Goal: Task Accomplishment & Management: Use online tool/utility

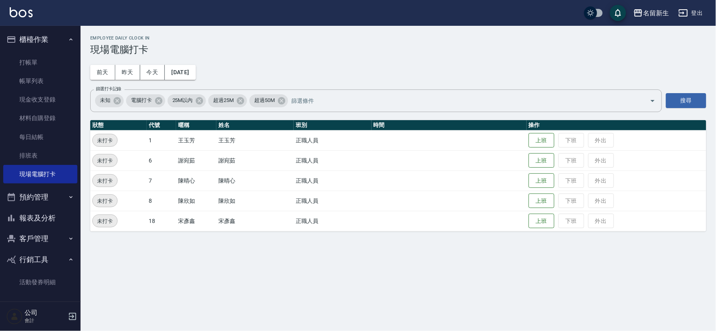
drag, startPoint x: 157, startPoint y: 267, endPoint x: 162, endPoint y: 259, distance: 9.6
drag, startPoint x: 162, startPoint y: 259, endPoint x: 481, endPoint y: 189, distance: 325.6
click at [481, 189] on td at bounding box center [449, 181] width 155 height 20
click at [541, 196] on button "上班" at bounding box center [542, 201] width 26 height 14
click at [542, 182] on button "上班" at bounding box center [542, 181] width 26 height 14
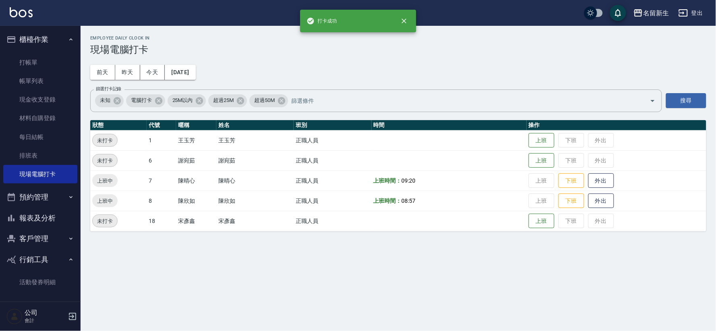
click at [46, 216] on button "報表及分析" at bounding box center [40, 218] width 74 height 21
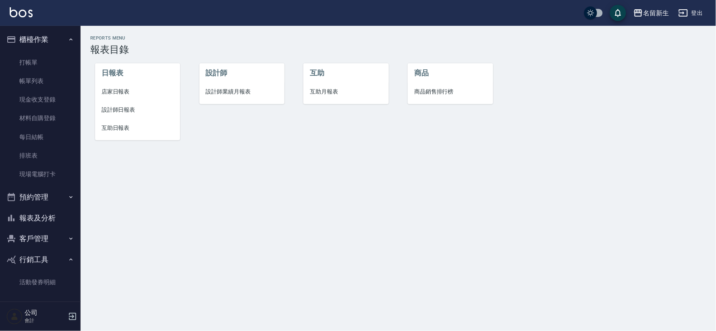
click at [210, 86] on li "設計師業績月報表" at bounding box center [242, 92] width 85 height 18
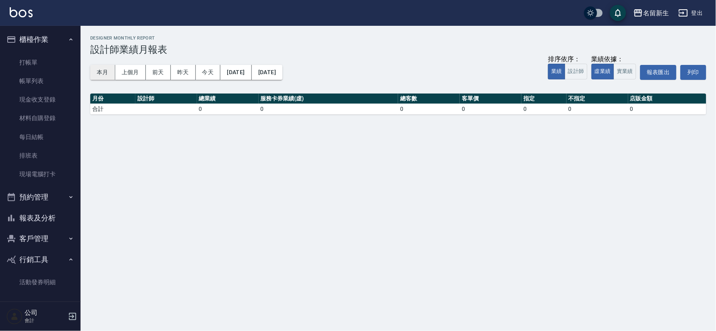
click at [104, 75] on button "本月" at bounding box center [102, 72] width 25 height 15
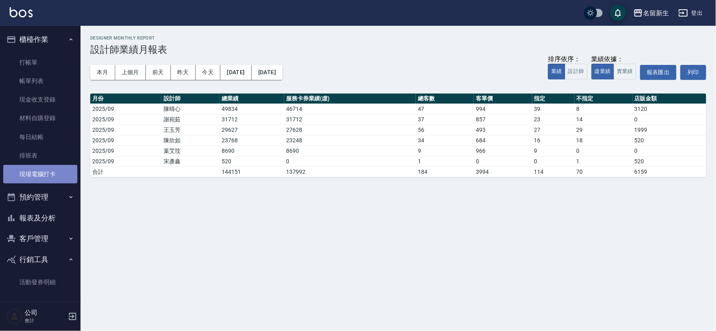
click at [42, 176] on link "現場電腦打卡" at bounding box center [40, 174] width 74 height 19
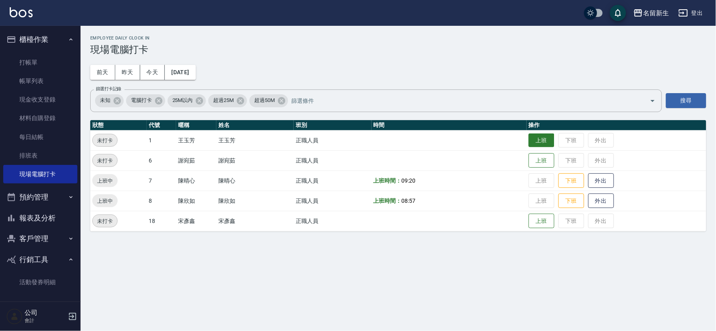
click at [554, 135] on button "上班" at bounding box center [542, 140] width 26 height 14
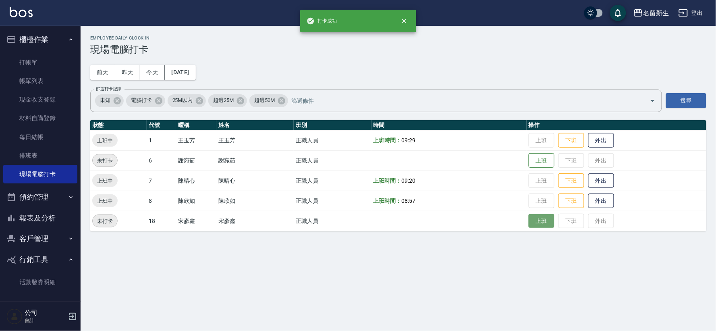
click at [534, 225] on button "上班" at bounding box center [542, 221] width 26 height 14
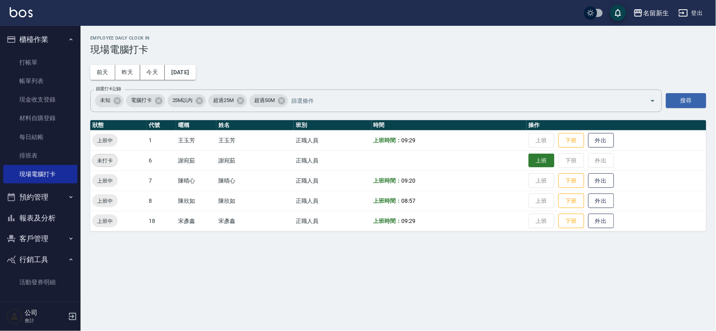
click at [538, 160] on button "上班" at bounding box center [542, 161] width 26 height 14
click at [35, 41] on button "櫃檯作業" at bounding box center [40, 39] width 74 height 21
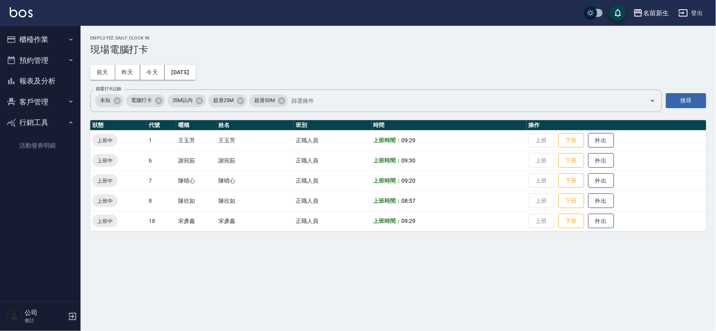
click at [42, 102] on button "客戶管理" at bounding box center [40, 102] width 74 height 21
click at [42, 123] on link "客戶列表" at bounding box center [40, 124] width 74 height 19
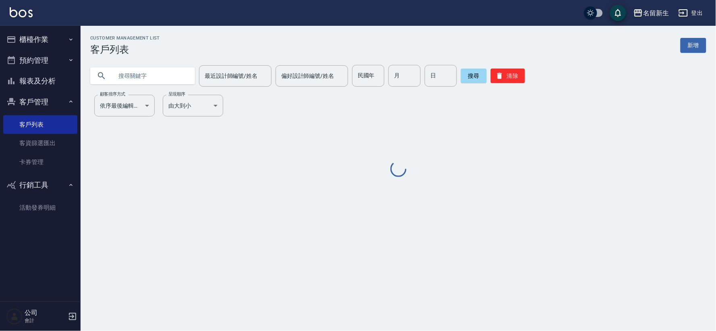
click at [138, 71] on input "text" at bounding box center [151, 76] width 76 height 22
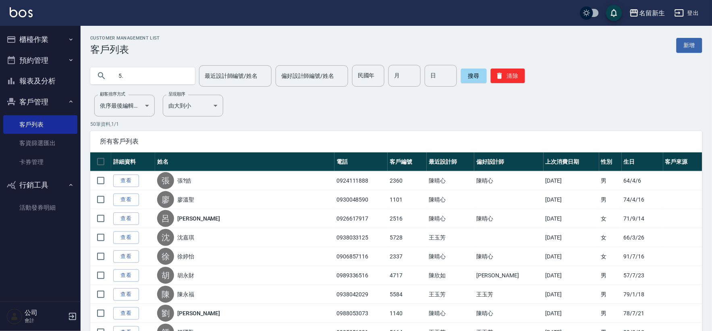
type input "5"
type input "歐"
type input "[PERSON_NAME]"
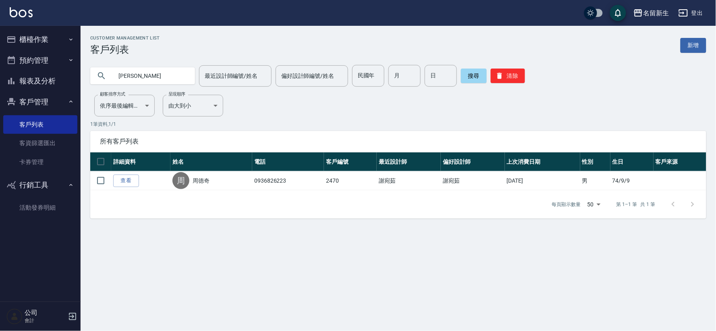
click at [33, 97] on button "客戶管理" at bounding box center [40, 102] width 74 height 21
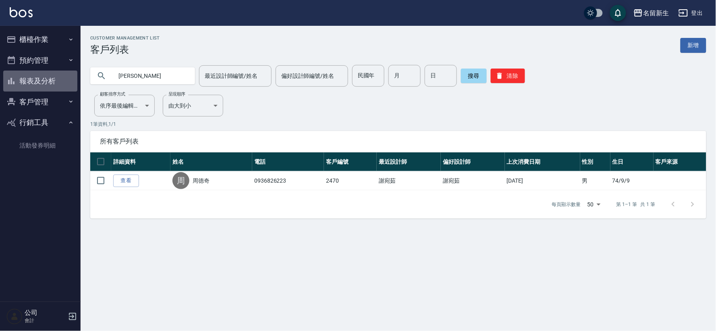
click at [42, 78] on button "報表及分析" at bounding box center [40, 81] width 74 height 21
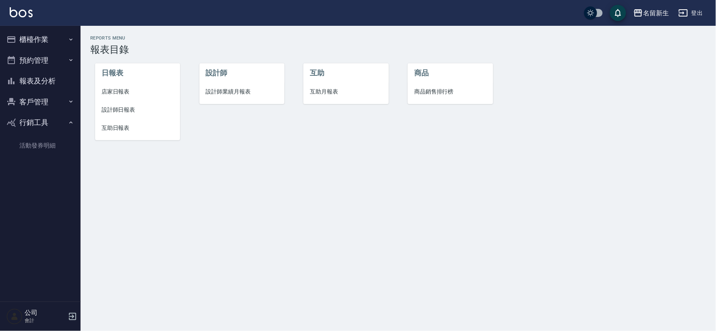
click at [252, 89] on span "設計師業績月報表" at bounding box center [242, 91] width 72 height 8
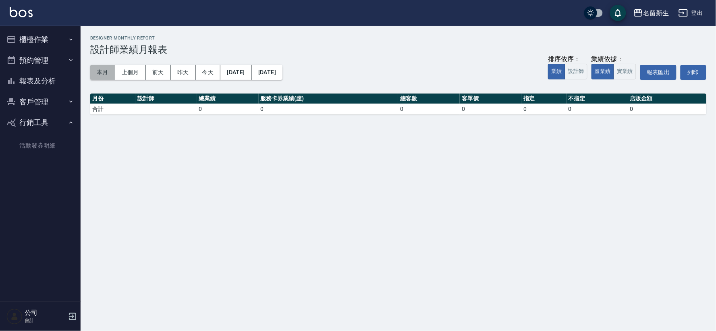
click at [99, 78] on button "本月" at bounding box center [102, 72] width 25 height 15
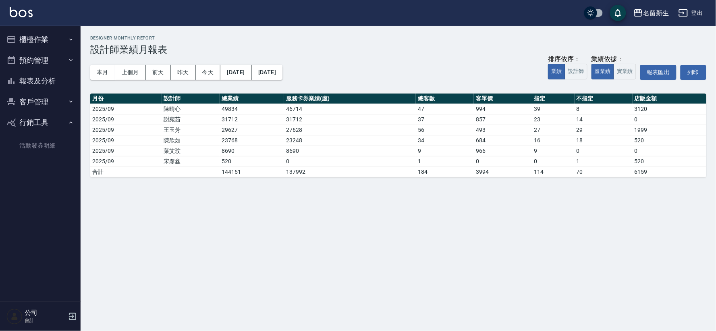
click at [40, 106] on button "客戶管理" at bounding box center [40, 102] width 74 height 21
click at [39, 123] on link "客戶列表" at bounding box center [40, 124] width 74 height 19
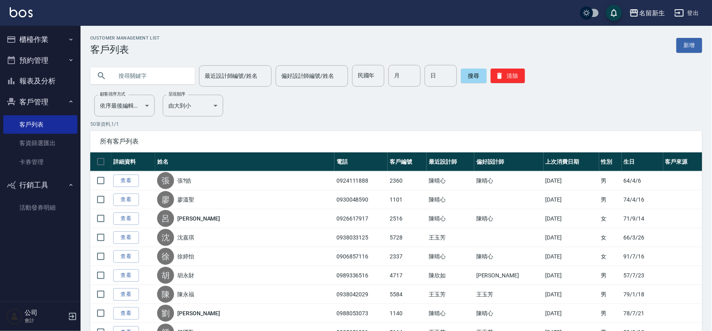
click at [65, 38] on button "櫃檯作業" at bounding box center [40, 39] width 74 height 21
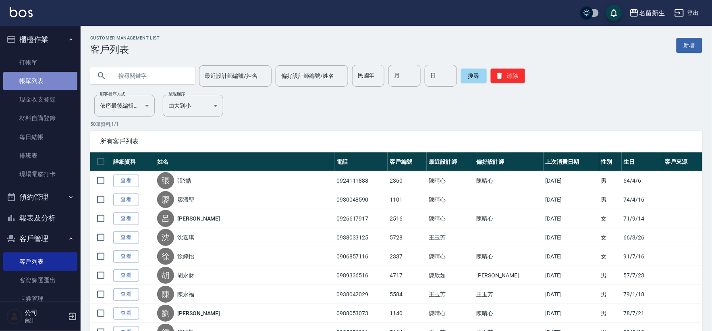
click at [55, 74] on link "帳單列表" at bounding box center [40, 81] width 74 height 19
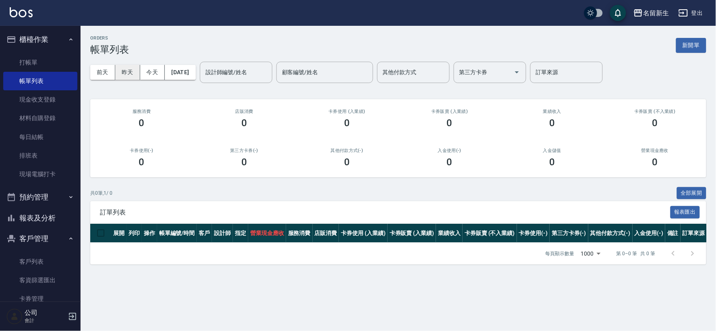
click at [124, 76] on button "昨天" at bounding box center [127, 72] width 25 height 15
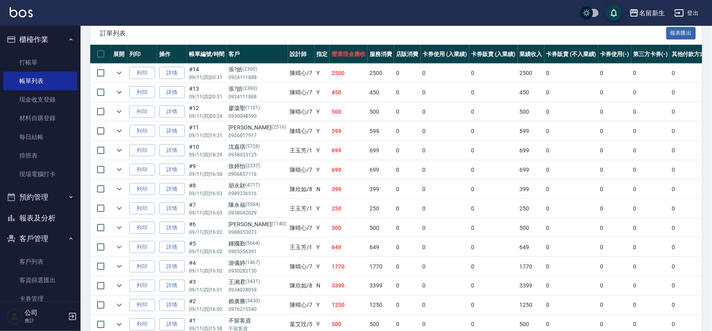
scroll to position [222, 0]
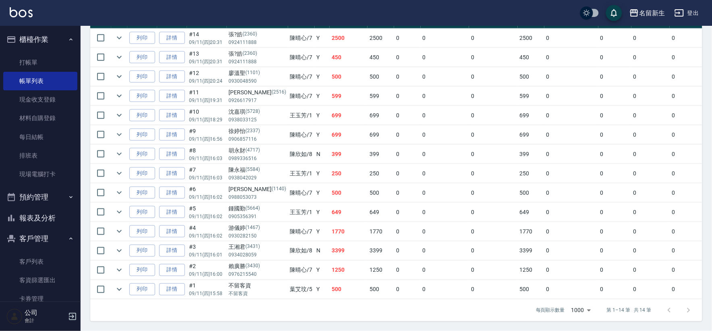
click at [114, 247] on td at bounding box center [119, 251] width 16 height 19
click at [118, 246] on icon "expand row" at bounding box center [120, 251] width 10 height 10
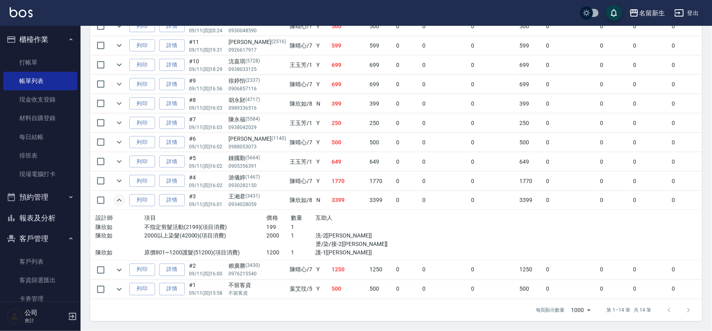
scroll to position [272, 0]
click at [123, 285] on icon "expand row" at bounding box center [120, 290] width 10 height 10
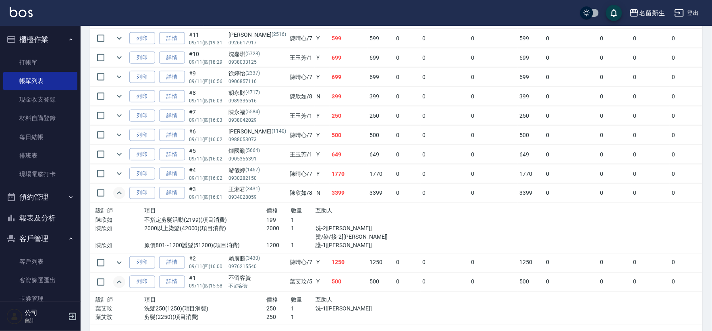
click at [123, 285] on icon "expand row" at bounding box center [120, 282] width 10 height 10
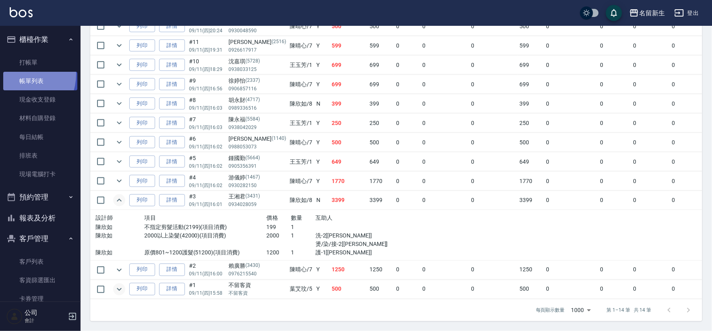
click at [18, 74] on link "帳單列表" at bounding box center [40, 81] width 74 height 19
click at [53, 221] on button "報表及分析" at bounding box center [40, 218] width 74 height 21
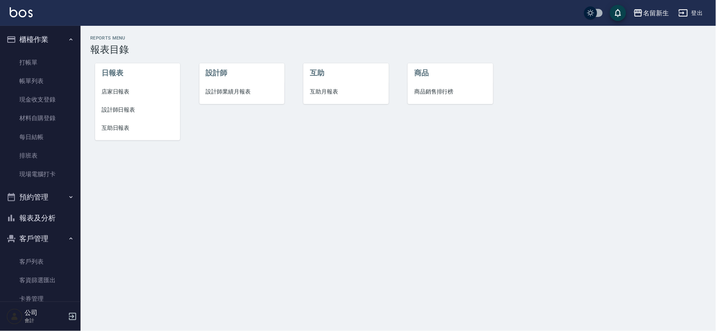
click at [124, 96] on span "店家日報表" at bounding box center [138, 91] width 72 height 8
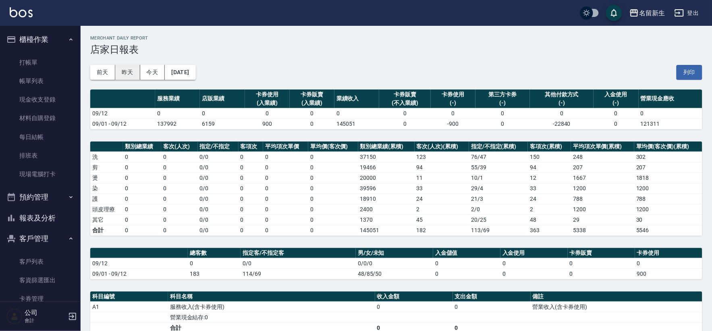
click at [133, 73] on button "昨天" at bounding box center [127, 72] width 25 height 15
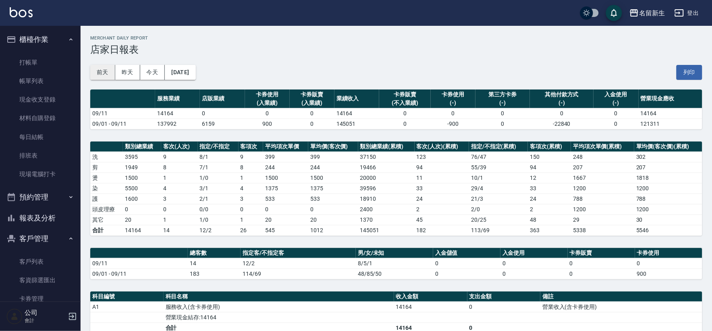
click at [98, 77] on button "前天" at bounding box center [102, 72] width 25 height 15
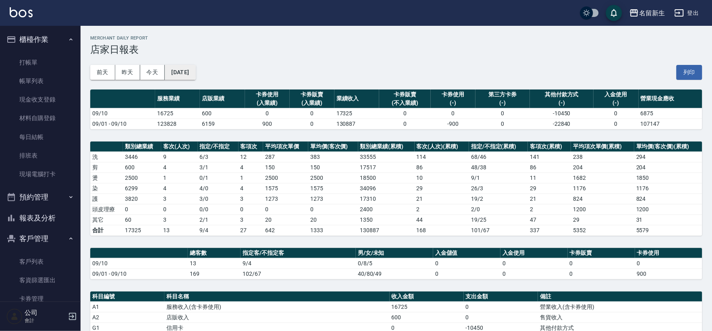
click at [173, 69] on button "[DATE]" at bounding box center [180, 72] width 31 height 15
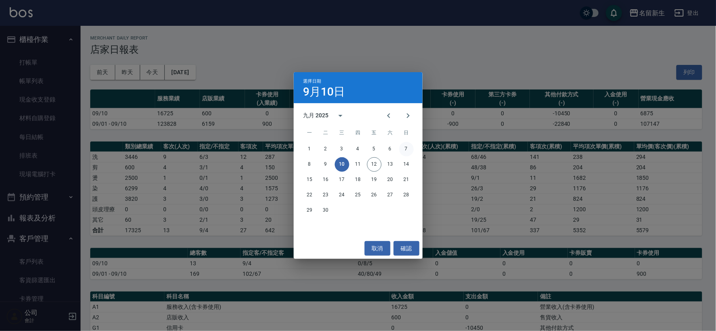
click at [407, 151] on button "7" at bounding box center [407, 149] width 15 height 15
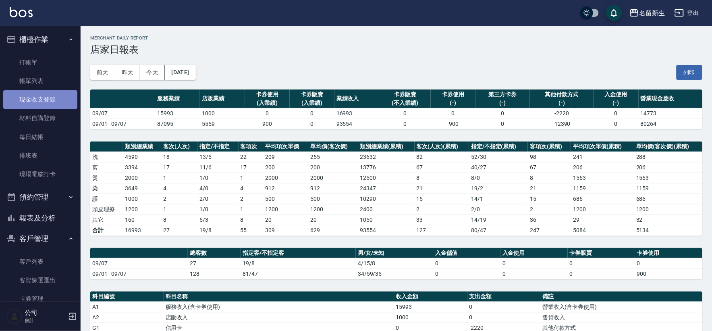
click at [52, 102] on link "現金收支登錄" at bounding box center [40, 99] width 74 height 19
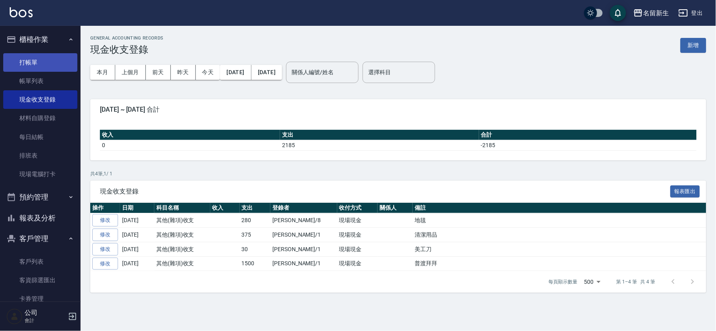
click at [31, 58] on link "打帳單" at bounding box center [40, 62] width 74 height 19
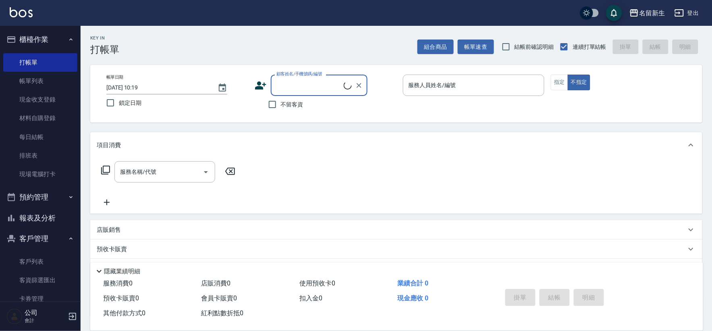
click at [49, 223] on button "報表及分析" at bounding box center [40, 218] width 74 height 21
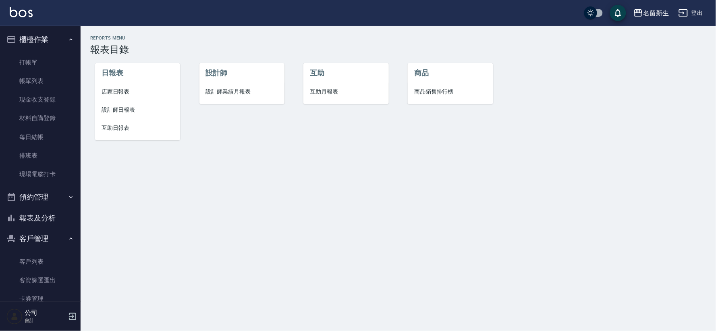
click at [102, 99] on li "店家日報表" at bounding box center [137, 92] width 85 height 18
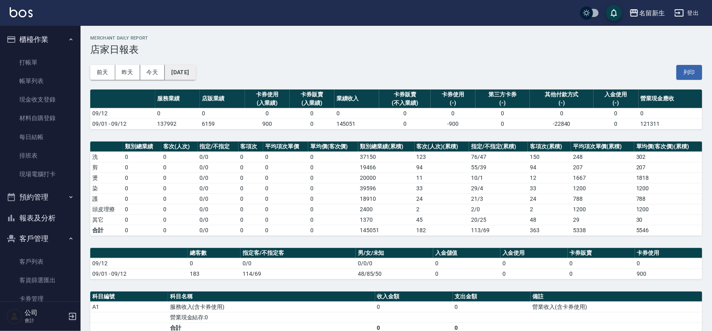
click at [182, 76] on button "[DATE]" at bounding box center [180, 72] width 31 height 15
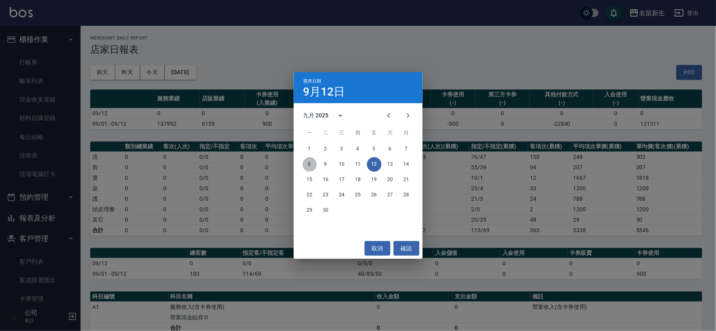
click at [312, 166] on button "8" at bounding box center [310, 164] width 15 height 15
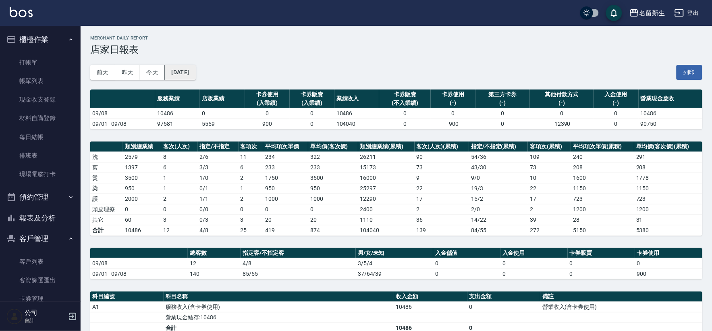
click at [194, 74] on button "[DATE]" at bounding box center [180, 72] width 31 height 15
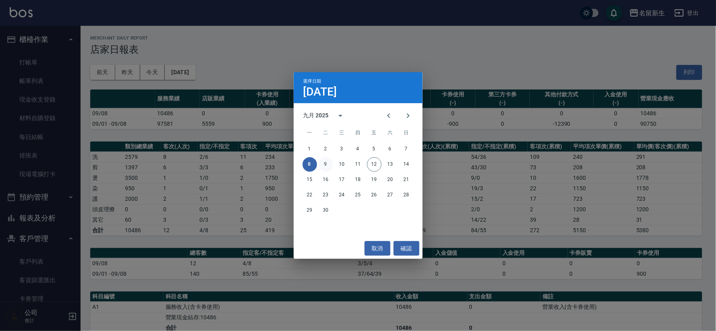
click at [331, 162] on button "9" at bounding box center [326, 164] width 15 height 15
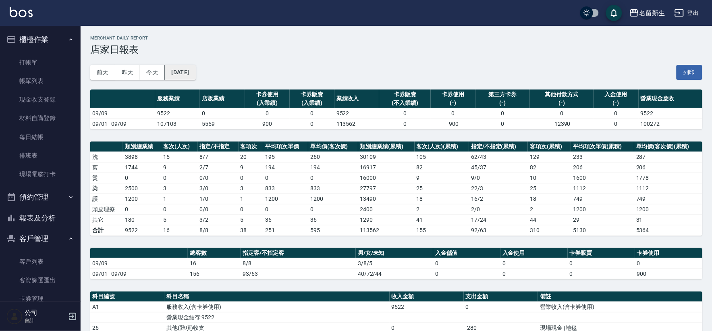
click at [196, 76] on button "[DATE]" at bounding box center [180, 72] width 31 height 15
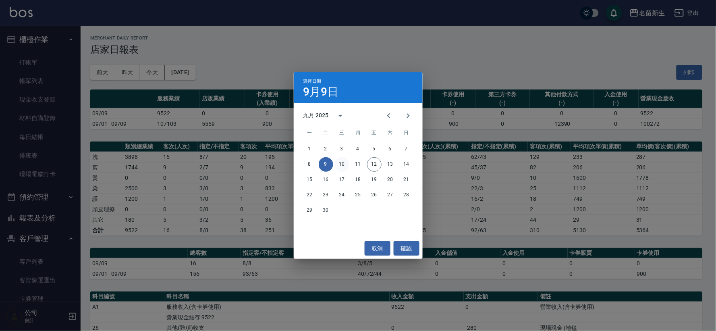
click at [343, 164] on button "10" at bounding box center [342, 164] width 15 height 15
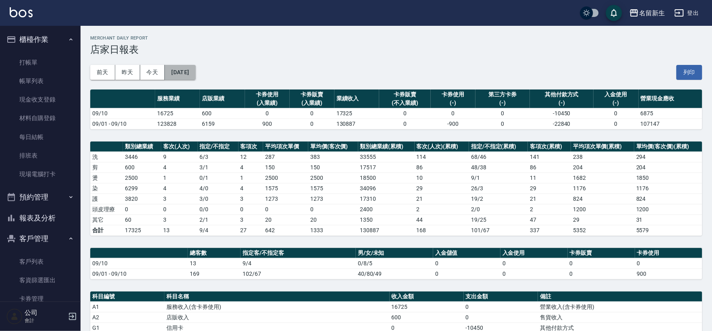
click at [196, 76] on button "[DATE]" at bounding box center [180, 72] width 31 height 15
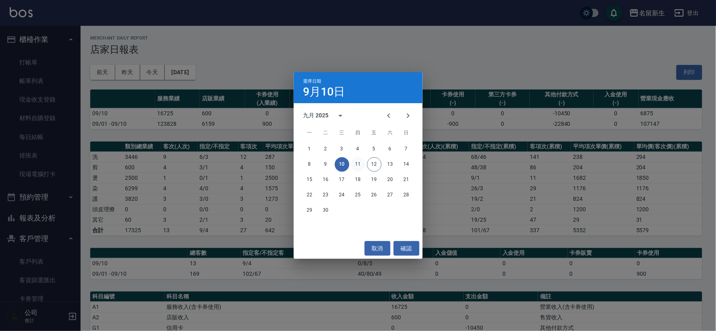
click at [360, 165] on button "11" at bounding box center [358, 164] width 15 height 15
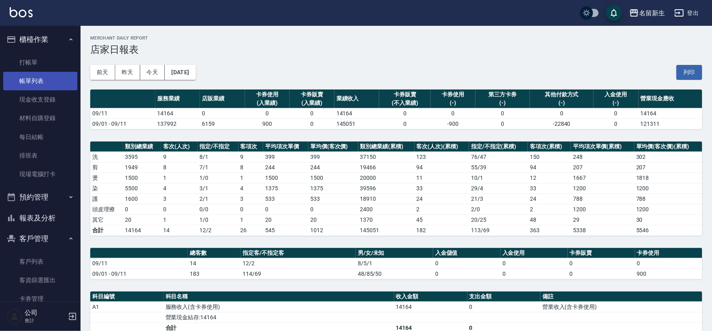
click at [44, 72] on link "帳單列表" at bounding box center [40, 81] width 74 height 19
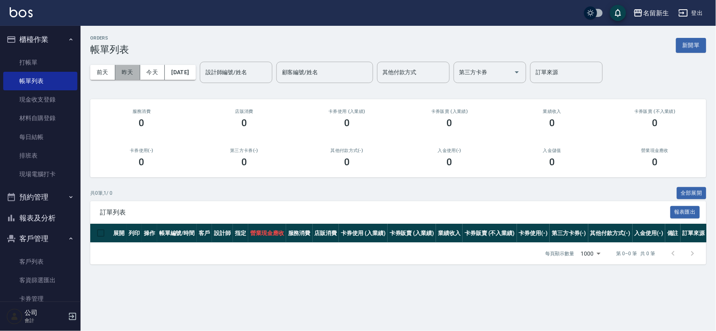
click at [126, 74] on button "昨天" at bounding box center [127, 72] width 25 height 15
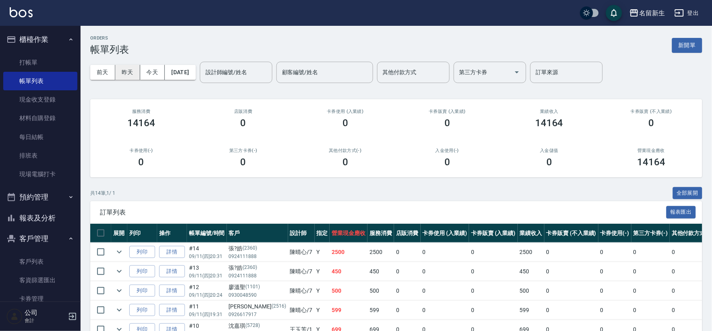
click at [129, 69] on button "昨天" at bounding box center [127, 72] width 25 height 15
click at [106, 77] on button "前天" at bounding box center [102, 72] width 25 height 15
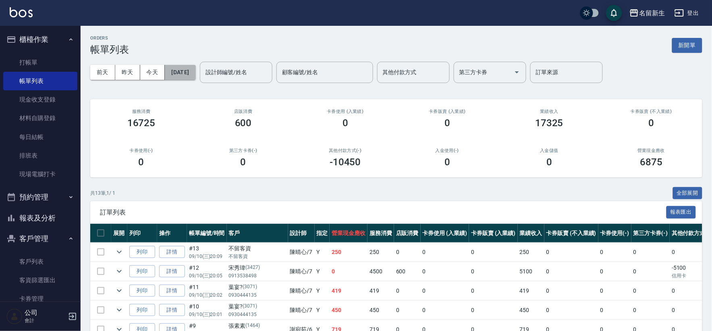
click at [178, 78] on button "[DATE]" at bounding box center [180, 72] width 31 height 15
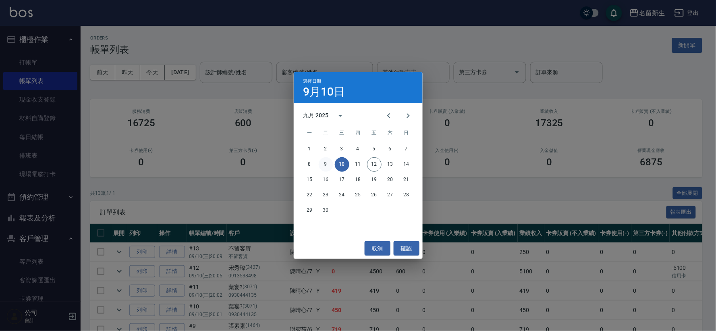
click at [320, 165] on button "9" at bounding box center [326, 164] width 15 height 15
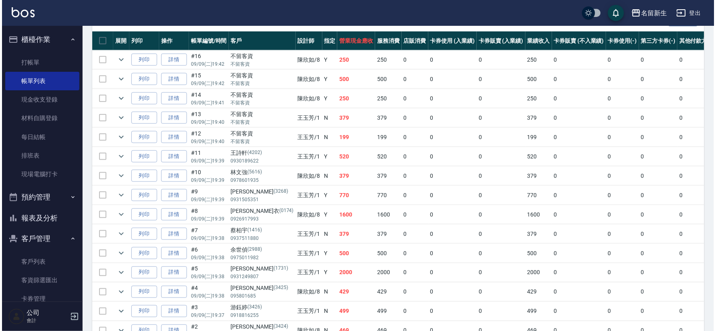
scroll to position [37, 0]
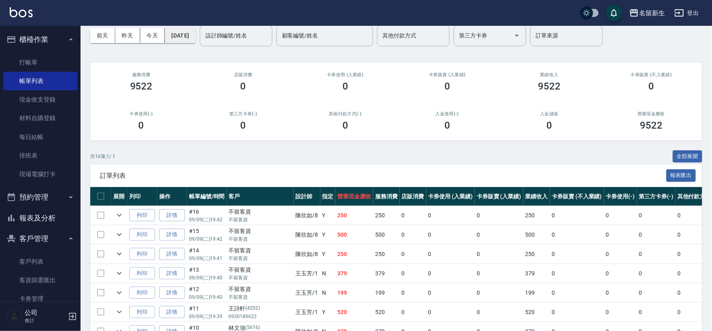
click at [196, 35] on button "[DATE]" at bounding box center [180, 35] width 31 height 15
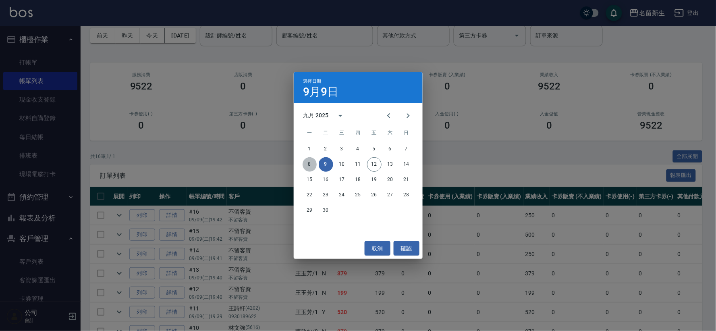
click at [309, 161] on button "8" at bounding box center [310, 164] width 15 height 15
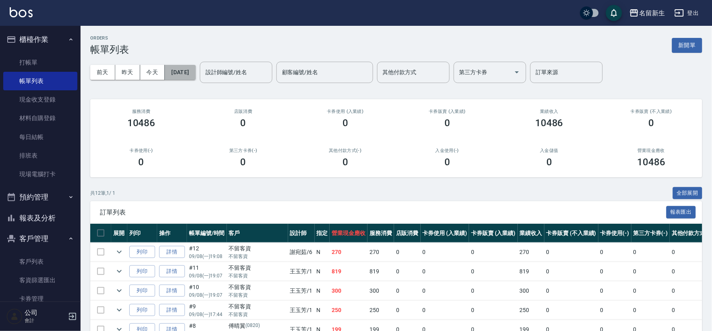
click at [165, 69] on button "[DATE]" at bounding box center [180, 72] width 31 height 15
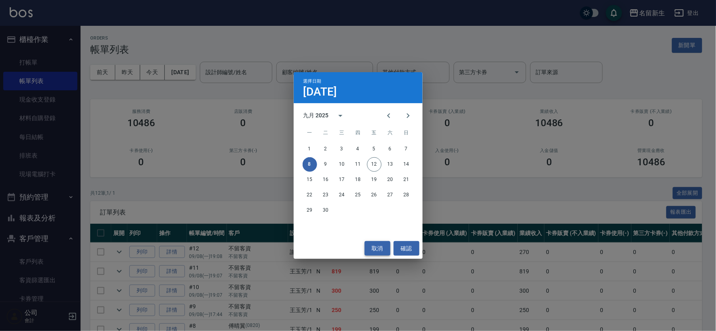
click at [377, 244] on button "取消" at bounding box center [378, 248] width 26 height 15
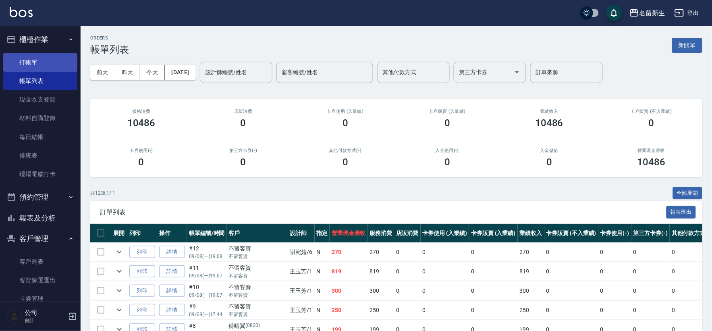
click at [38, 57] on link "打帳單" at bounding box center [40, 62] width 74 height 19
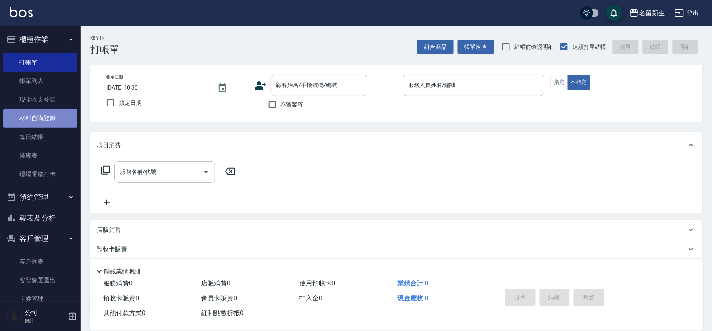
click at [59, 119] on link "材料自購登錄" at bounding box center [40, 118] width 74 height 19
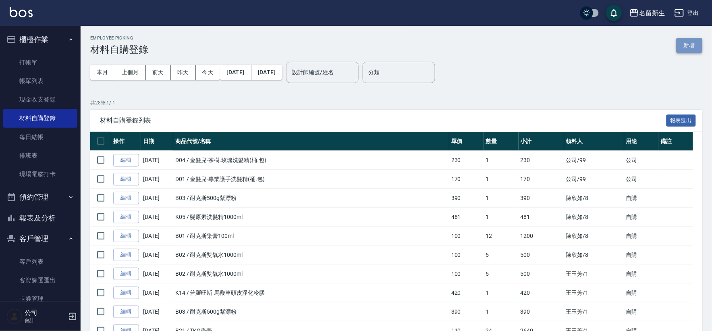
click at [683, 41] on button "新增" at bounding box center [690, 45] width 26 height 15
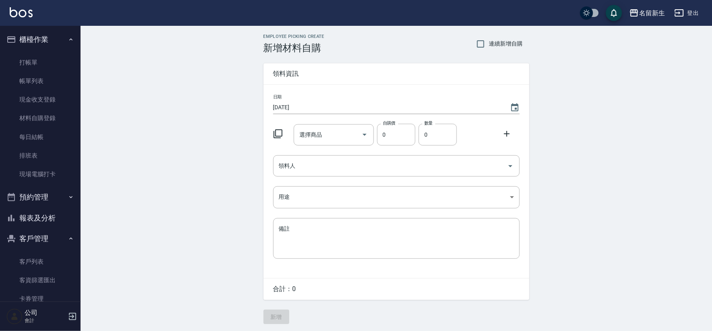
click at [279, 135] on icon at bounding box center [278, 134] width 10 height 10
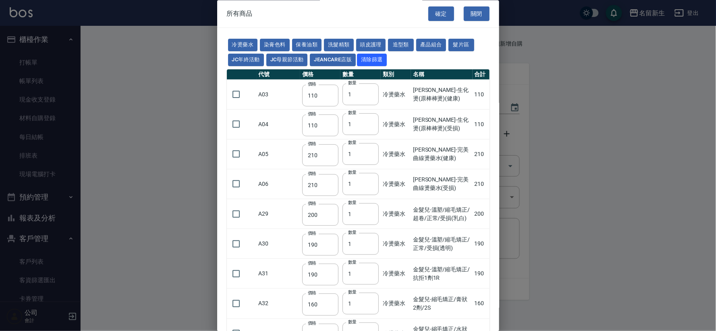
click at [279, 42] on button "染膏色料" at bounding box center [275, 45] width 30 height 12
type input "100"
type input "390"
type input "580"
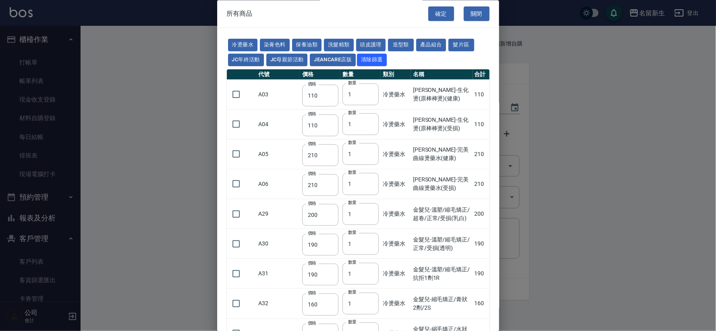
type input "105"
type input "406"
type input "105"
type input "102"
type input "137"
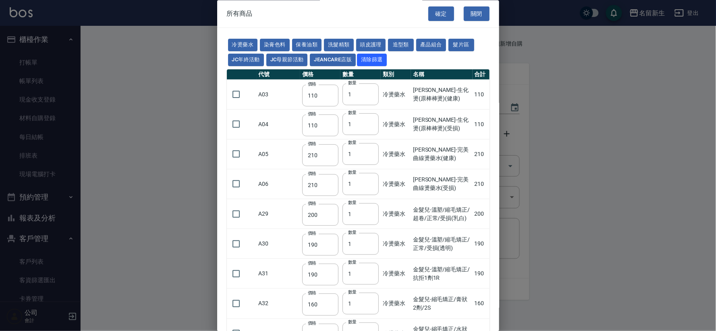
type input "110"
type input "133"
type input "186"
type input "133"
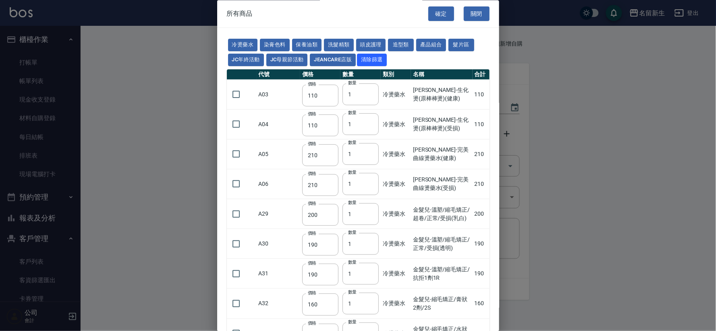
type input "450"
type input "350"
type input "112"
type input "450"
type input "1060"
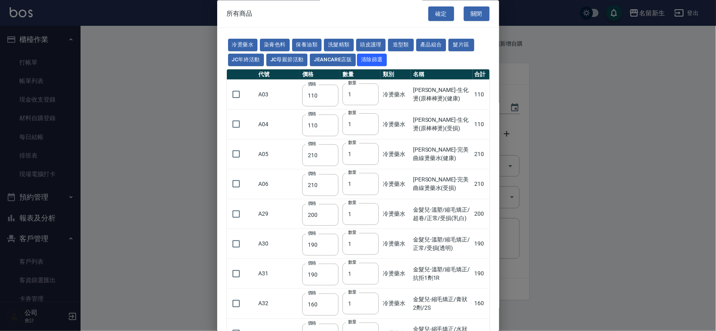
type input "190"
type input "250"
type input "350"
type input "735"
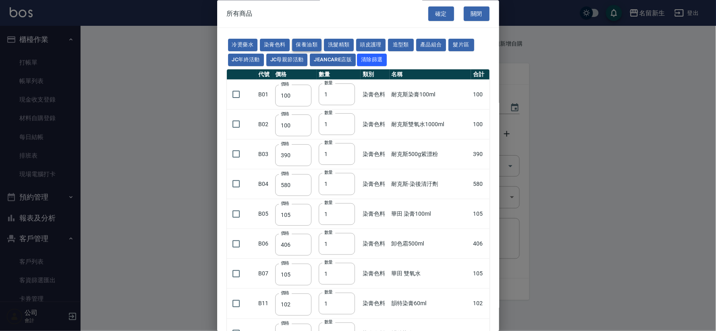
click at [310, 43] on button "保養油類" at bounding box center [307, 45] width 30 height 12
type input "330"
type input "50"
type input "330"
type input "50"
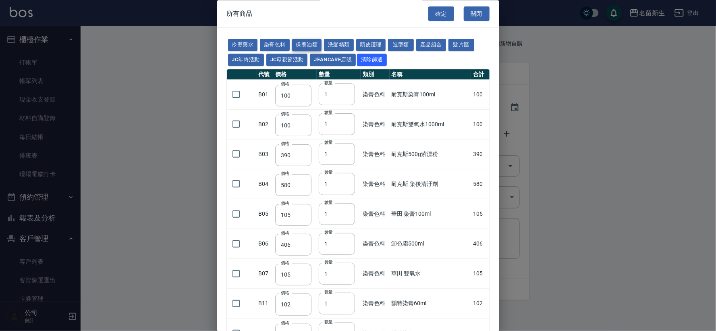
type input "30"
type input "960"
type input "1040"
type input "1520"
type input "120"
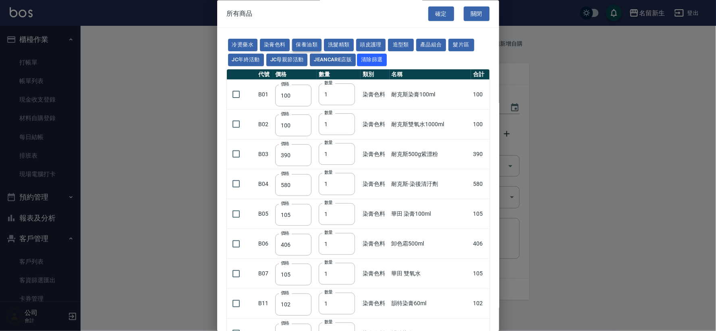
type input "1300"
type input "1520"
type input "2000"
type input "240"
type input "50"
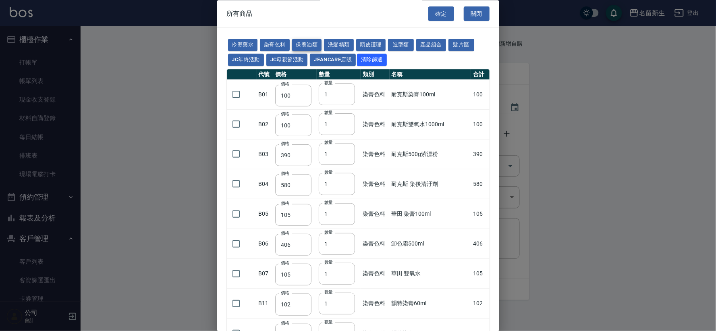
type input "400"
type input "800"
type input "700"
type input "272"
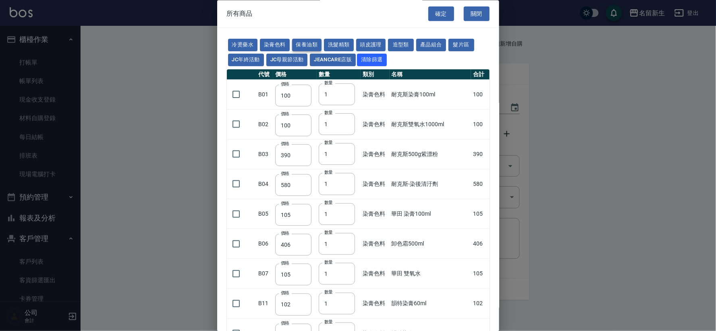
type input "2450"
type input "450"
click at [374, 42] on button "頭皮護理" at bounding box center [371, 45] width 30 height 12
type input "315"
type input "273"
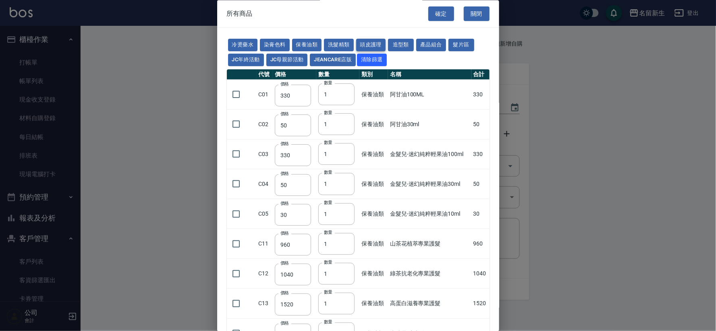
type input "1183"
type input "798"
type input "481"
type input "640"
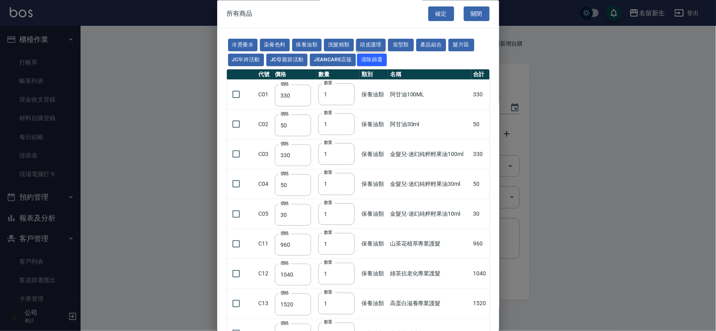
type input "308"
type input "245"
type input "350"
type input "1260"
type input "440"
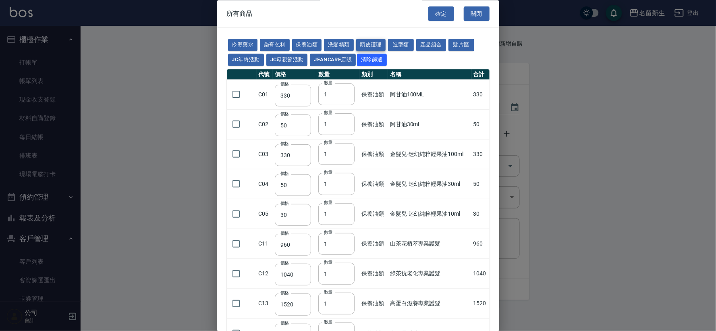
type input "420"
type input "740"
type input "500"
type input "690"
type input "650"
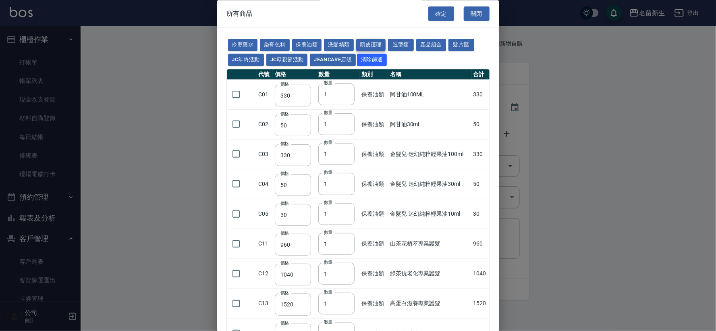
type input "650"
type input "600"
type input "450"
type input "500"
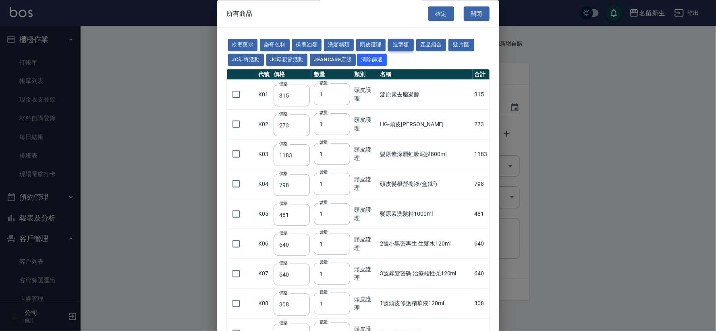
click at [402, 45] on button "造型類" at bounding box center [401, 45] width 26 height 12
type input "110"
type input "100"
type input "200"
type input "70"
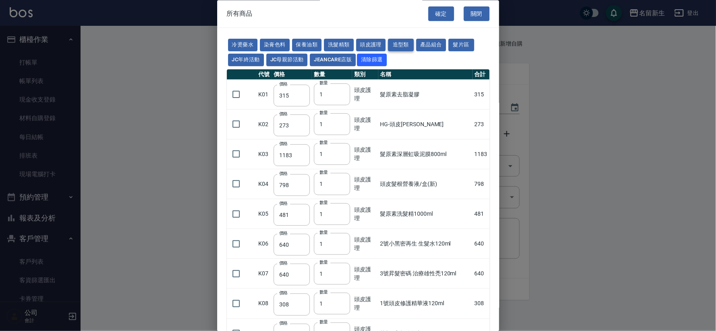
type input "300"
type input "260"
type input "80"
type input "252"
type input "450"
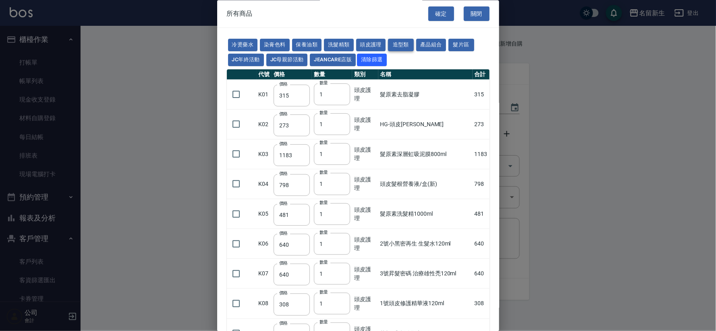
type input "490"
type input "595"
type input "345"
type input "90"
type input "110"
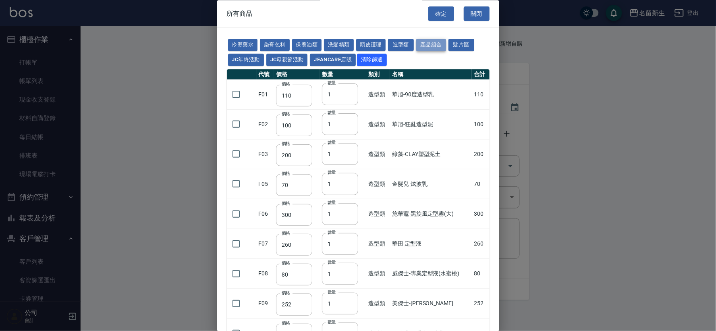
click at [435, 42] on button "產品組合" at bounding box center [431, 45] width 30 height 12
type input "420"
type input "330"
type input "300"
type input "330"
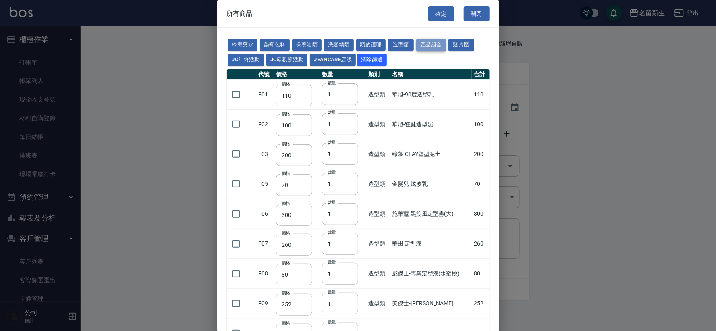
type input "740"
type input "1221"
type input "990"
type input "900"
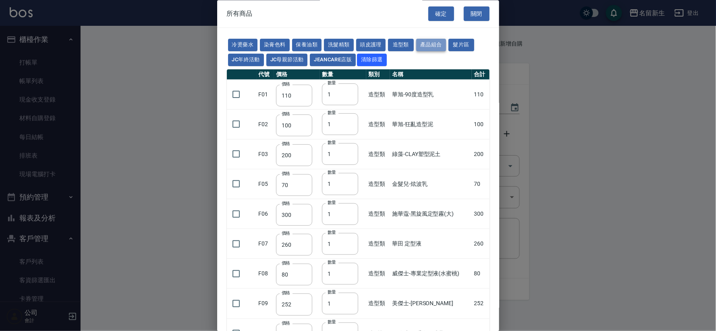
type input "999"
type input "400"
type input "600"
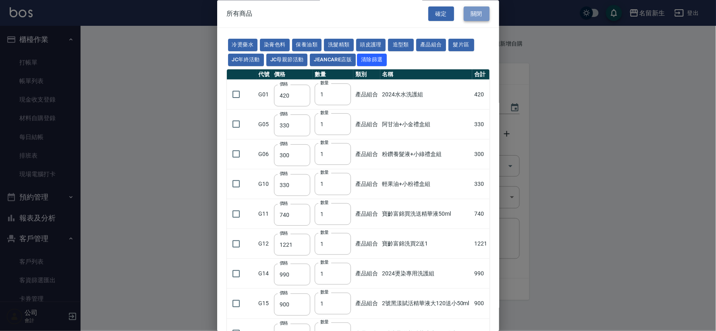
click at [469, 17] on button "關閉" at bounding box center [477, 13] width 26 height 15
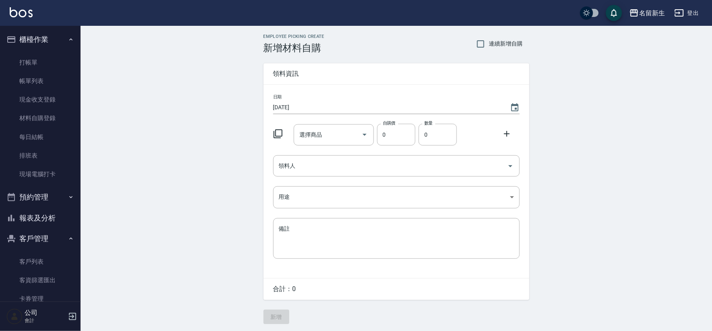
click at [25, 42] on button "櫃檯作業" at bounding box center [40, 39] width 74 height 21
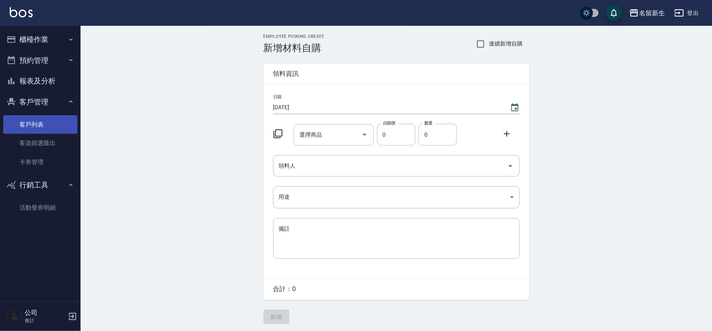
click at [37, 116] on link "客戶列表" at bounding box center [40, 124] width 74 height 19
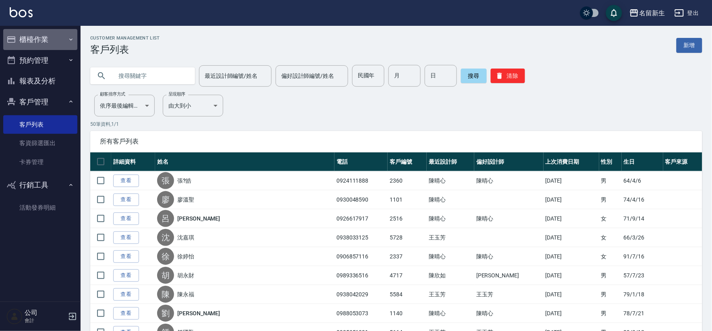
click at [38, 41] on button "櫃檯作業" at bounding box center [40, 39] width 74 height 21
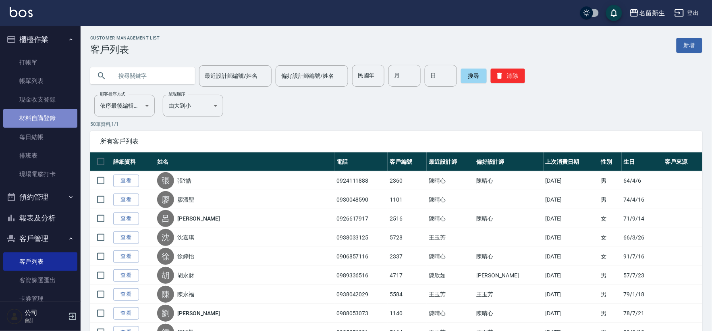
click at [58, 115] on link "材料自購登錄" at bounding box center [40, 118] width 74 height 19
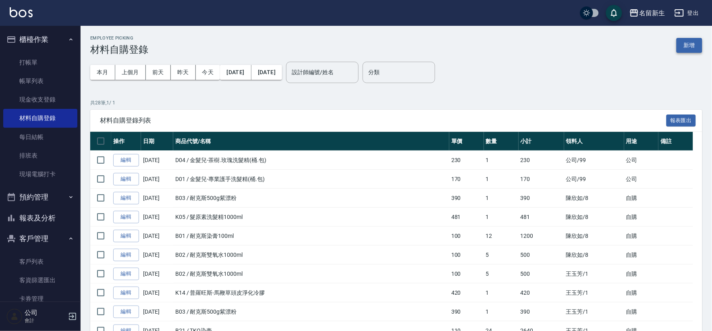
click at [689, 46] on button "新增" at bounding box center [690, 45] width 26 height 15
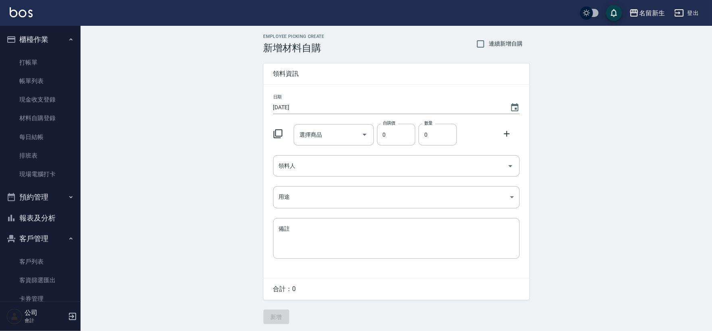
click at [279, 132] on icon at bounding box center [278, 134] width 10 height 10
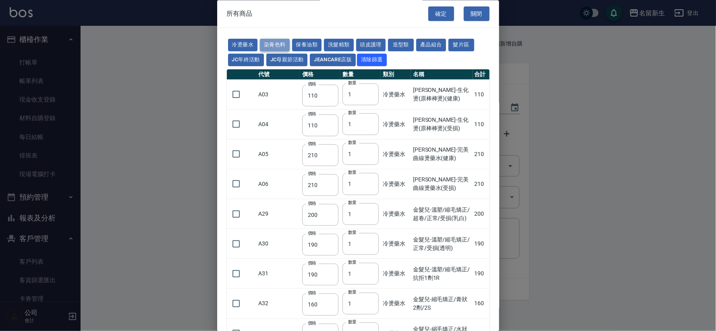
click at [284, 46] on button "染膏色料" at bounding box center [275, 45] width 30 height 12
type input "100"
type input "390"
type input "580"
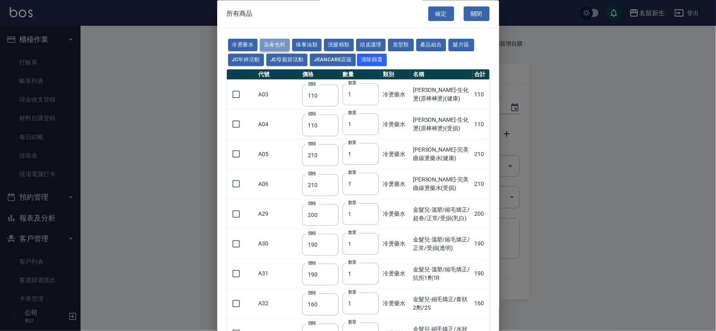
type input "105"
type input "406"
type input "105"
type input "102"
type input "137"
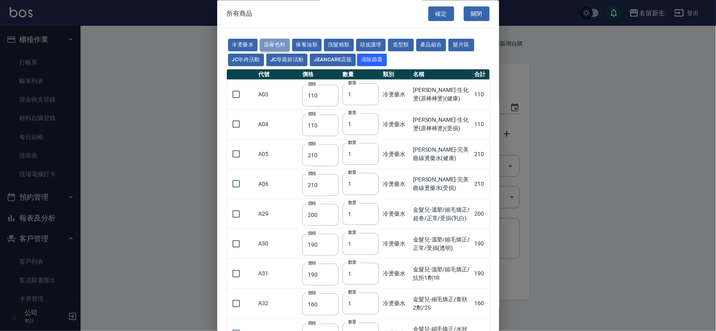
type input "110"
type input "133"
type input "186"
type input "133"
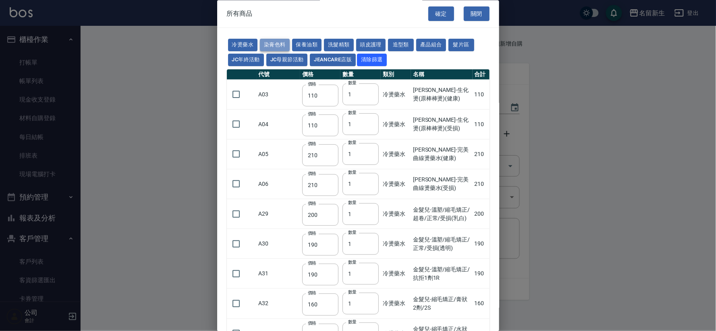
type input "450"
type input "350"
type input "112"
type input "450"
type input "1060"
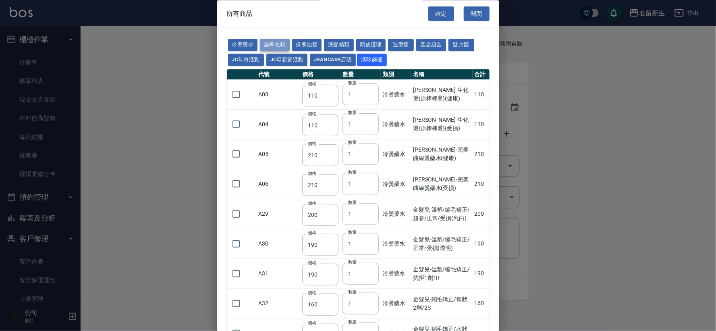
type input "190"
type input "250"
type input "350"
type input "735"
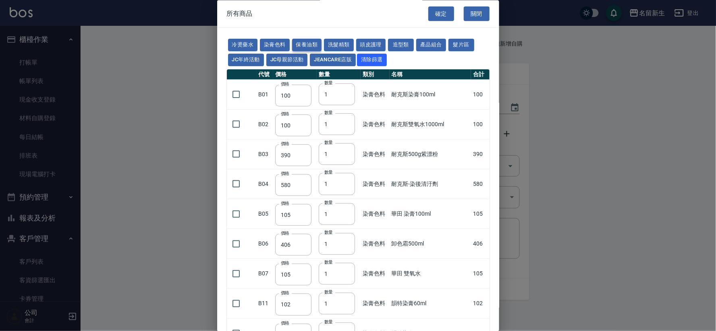
click at [315, 45] on button "保養油類" at bounding box center [307, 45] width 30 height 12
type input "330"
type input "50"
type input "330"
type input "50"
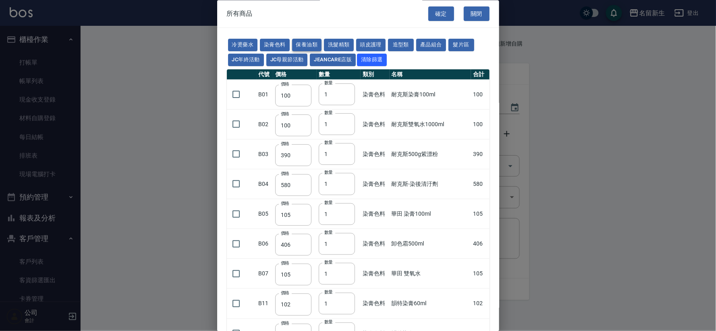
type input "30"
type input "960"
type input "1040"
type input "1520"
type input "120"
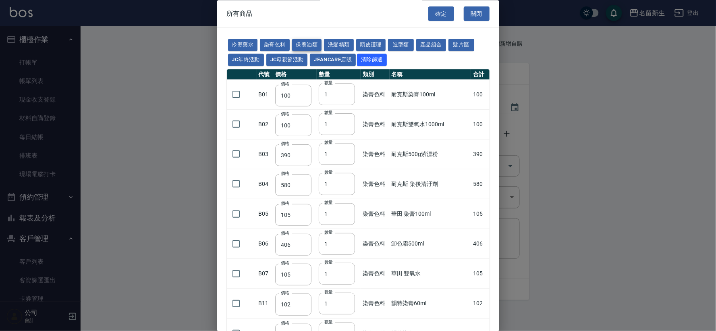
type input "1300"
type input "1520"
type input "2000"
type input "240"
type input "50"
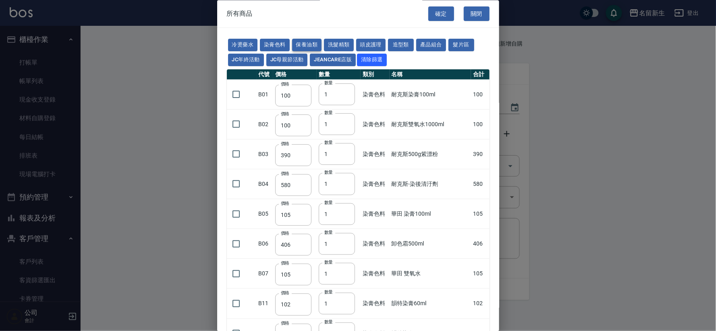
type input "400"
type input "800"
type input "700"
type input "272"
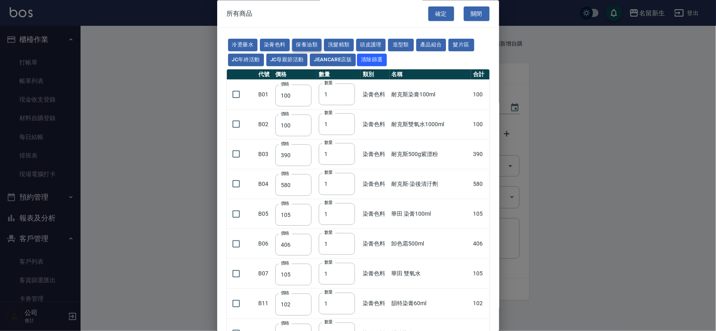
type input "2450"
type input "450"
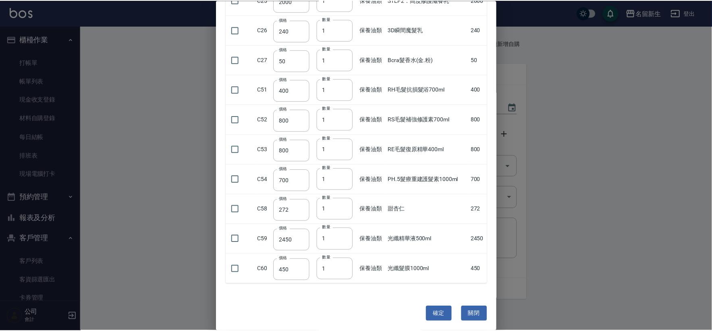
scroll to position [427, 0]
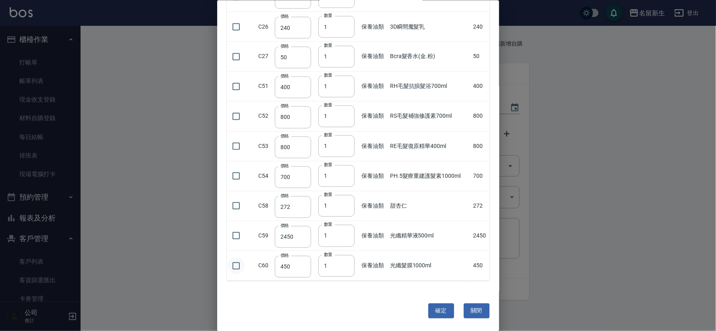
click at [238, 268] on input "checkbox" at bounding box center [236, 265] width 17 height 17
checkbox input "true"
click at [439, 312] on button "確定" at bounding box center [442, 311] width 26 height 15
type input "光纖髮膜1000ml"
type input "450"
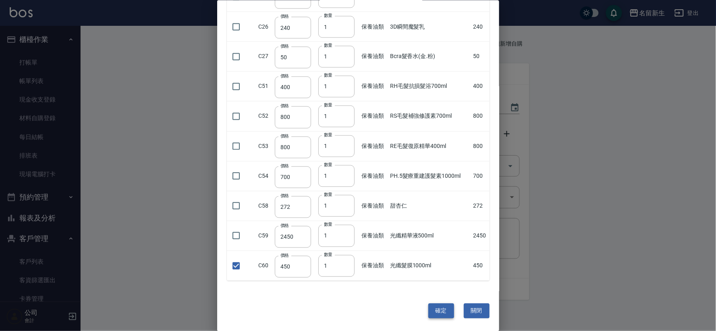
type input "1"
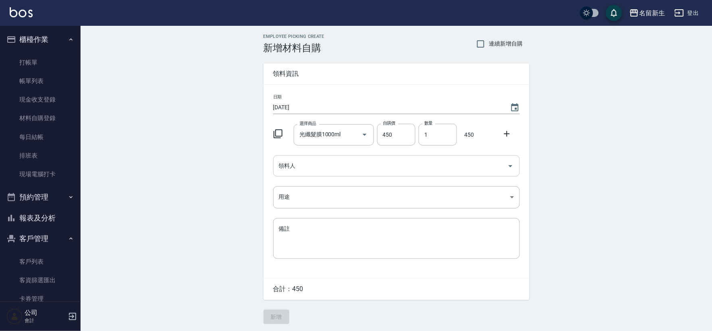
click at [304, 160] on input "領料人" at bounding box center [390, 166] width 227 height 14
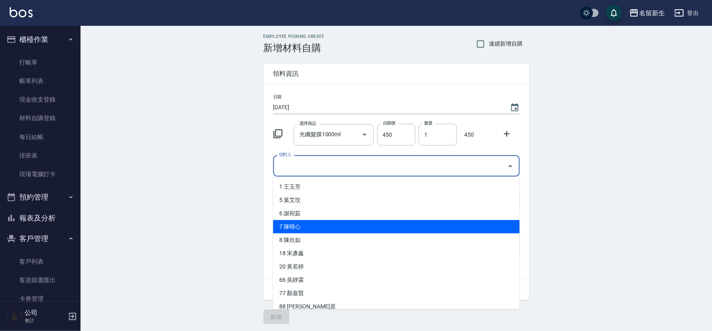
click at [306, 227] on li "7 陳晴心" at bounding box center [396, 226] width 247 height 13
type input "陳晴心"
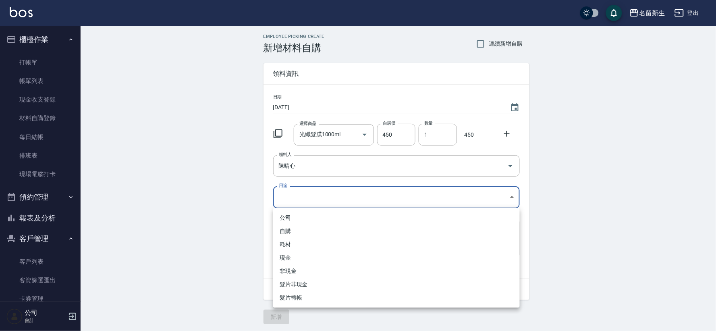
click at [312, 198] on body "名留新生 登出 櫃檯作業 打帳單 帳單列表 現金收支登錄 材料自購登錄 每日結帳 排班表 現場電腦打卡 預約管理 預約管理 單日預約紀錄 單週預約紀錄 報表及…" at bounding box center [358, 166] width 716 height 332
click at [302, 228] on li "自購" at bounding box center [396, 231] width 247 height 13
type input "自購"
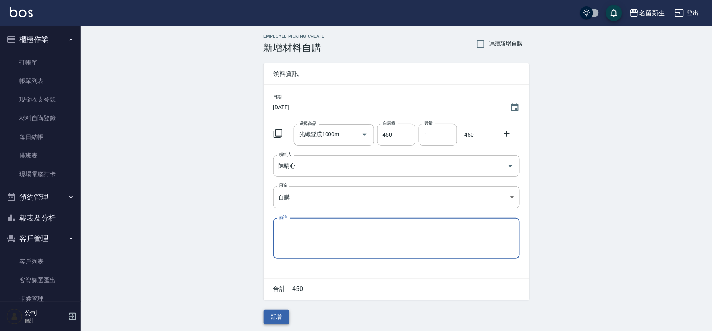
click at [280, 319] on button "新增" at bounding box center [277, 317] width 26 height 15
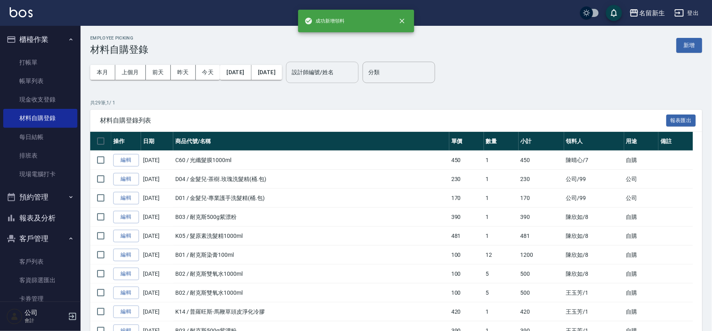
click at [347, 75] on div "設計師編號/姓名 設計師編號/姓名" at bounding box center [322, 72] width 73 height 21
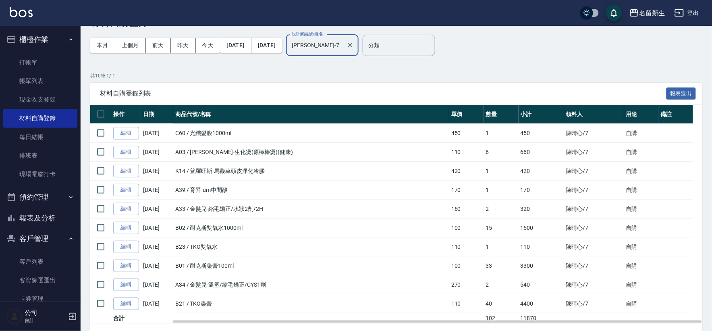
scroll to position [51, 0]
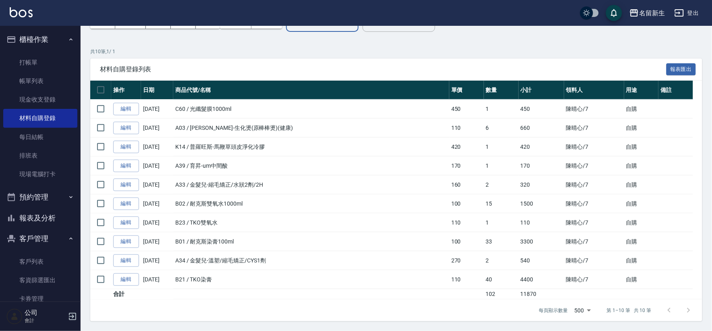
type input "[PERSON_NAME]-7"
click at [35, 40] on button "櫃檯作業" at bounding box center [40, 39] width 74 height 21
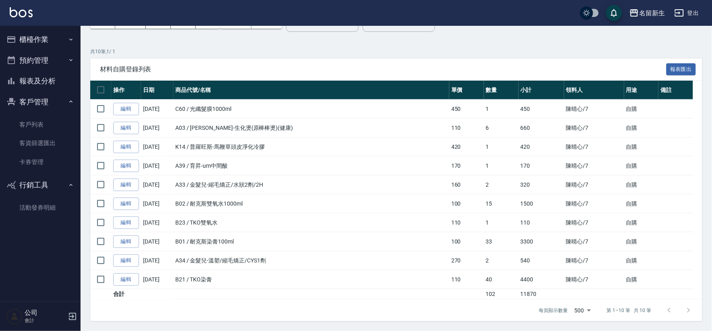
click at [30, 105] on button "客戶管理" at bounding box center [40, 102] width 74 height 21
click at [27, 122] on button "行銷工具" at bounding box center [40, 122] width 74 height 21
